Goal: Task Accomplishment & Management: Complete application form

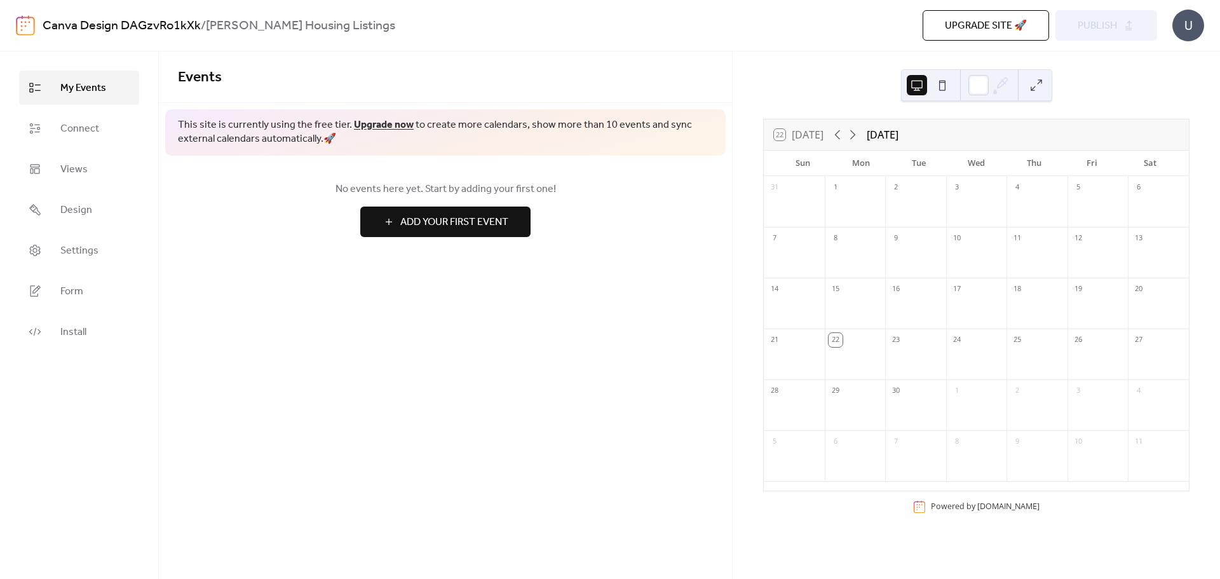
click at [855, 197] on div at bounding box center [855, 209] width 61 height 26
click at [903, 343] on div "23" at bounding box center [896, 340] width 14 height 14
click at [911, 349] on div at bounding box center [915, 362] width 61 height 26
click at [866, 339] on div "22" at bounding box center [855, 339] width 61 height 20
click at [870, 340] on div "22" at bounding box center [855, 339] width 61 height 20
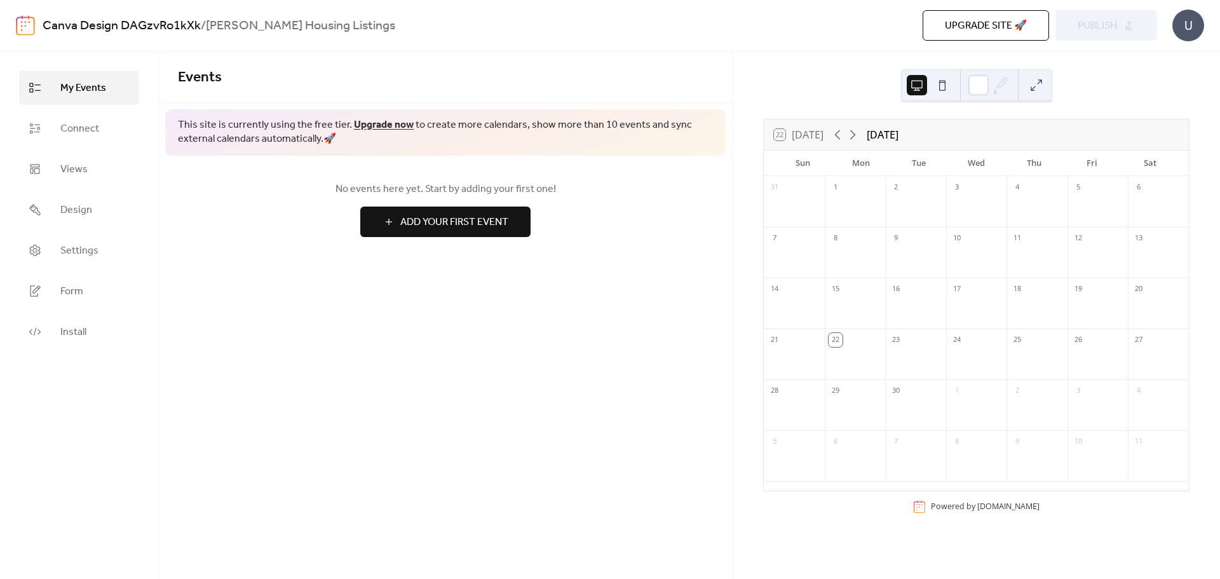
click at [943, 84] on button at bounding box center [942, 85] width 20 height 20
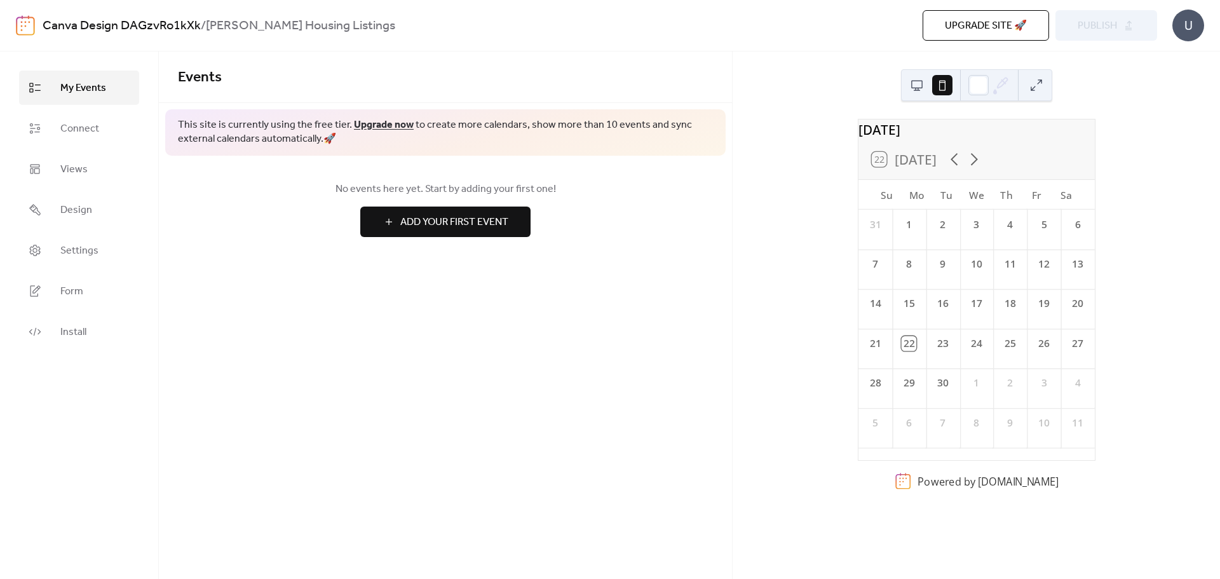
click at [482, 228] on span "Add Your First Event" at bounding box center [454, 222] width 108 height 15
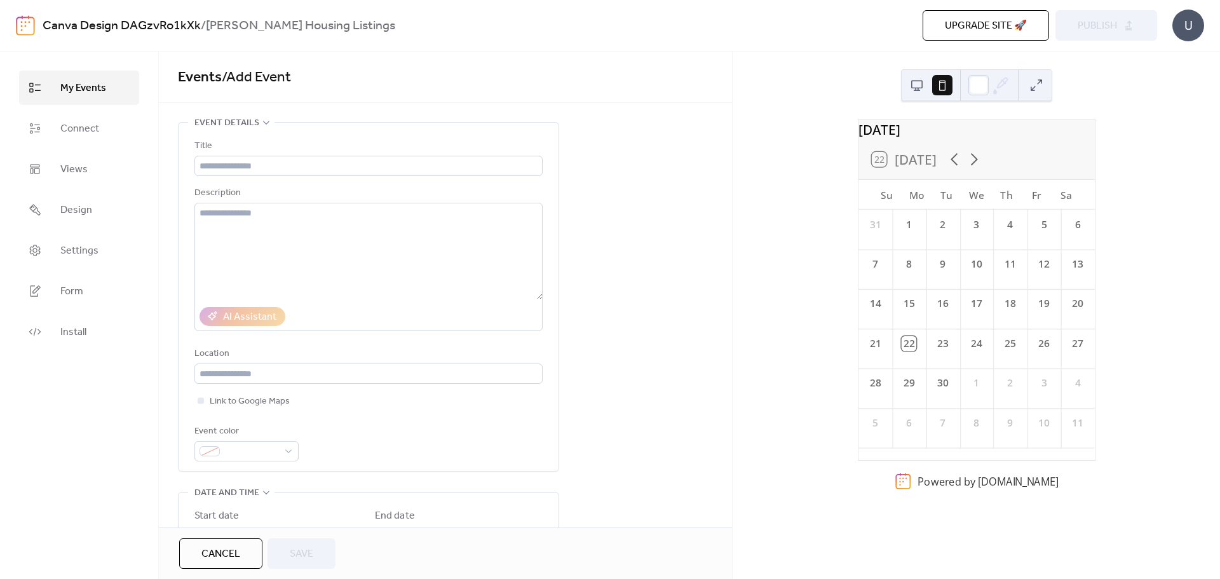
click at [911, 351] on div "22" at bounding box center [909, 343] width 15 height 15
click at [962, 353] on div "24" at bounding box center [977, 341] width 34 height 25
click at [971, 488] on div "Powered by [DOMAIN_NAME]" at bounding box center [988, 481] width 141 height 14
click at [1056, 488] on link "[DOMAIN_NAME]" at bounding box center [1017, 481] width 81 height 14
